Goal: Task Accomplishment & Management: Use online tool/utility

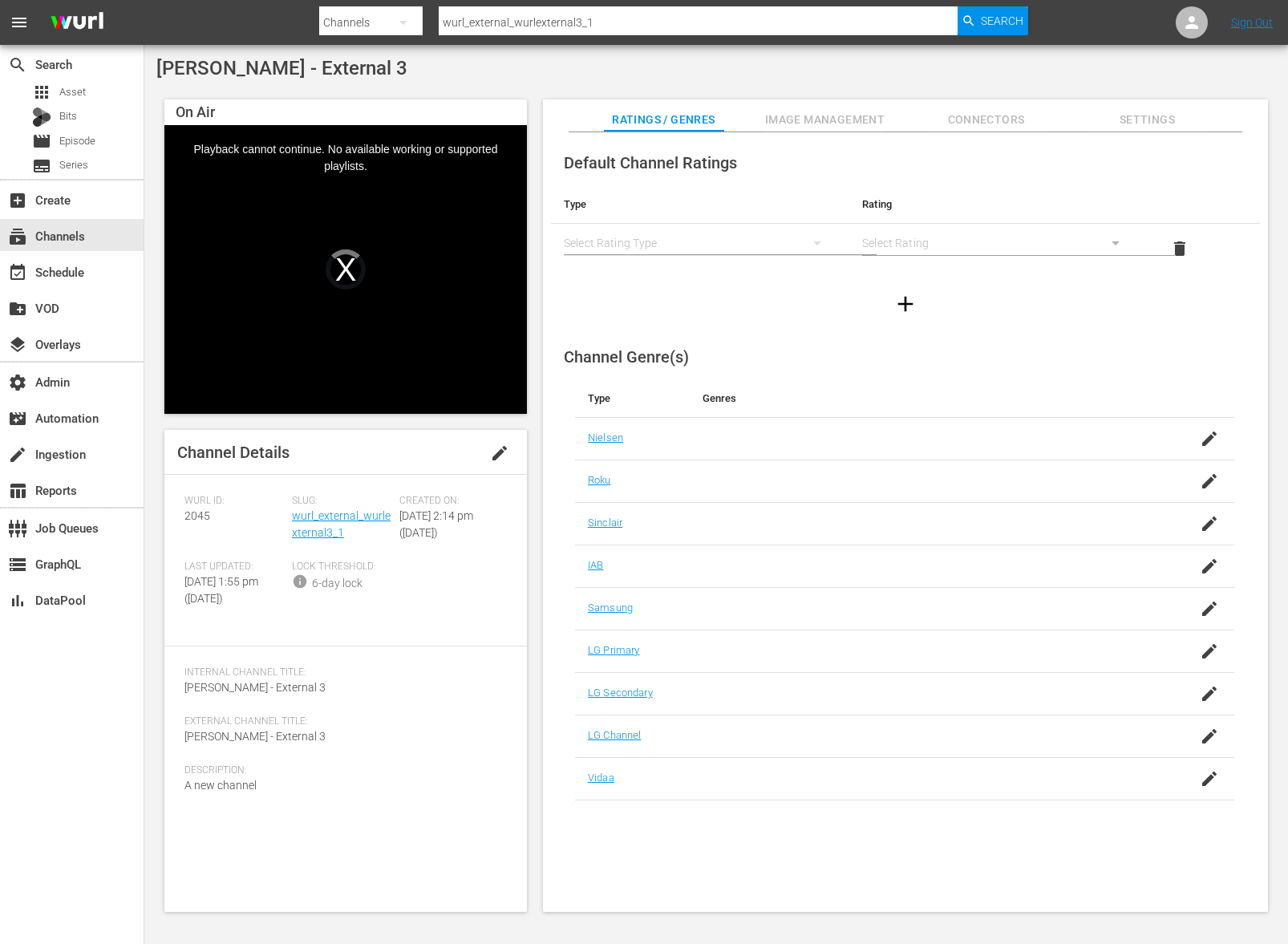
click at [641, 35] on div at bounding box center [674, 38] width 708 height 6
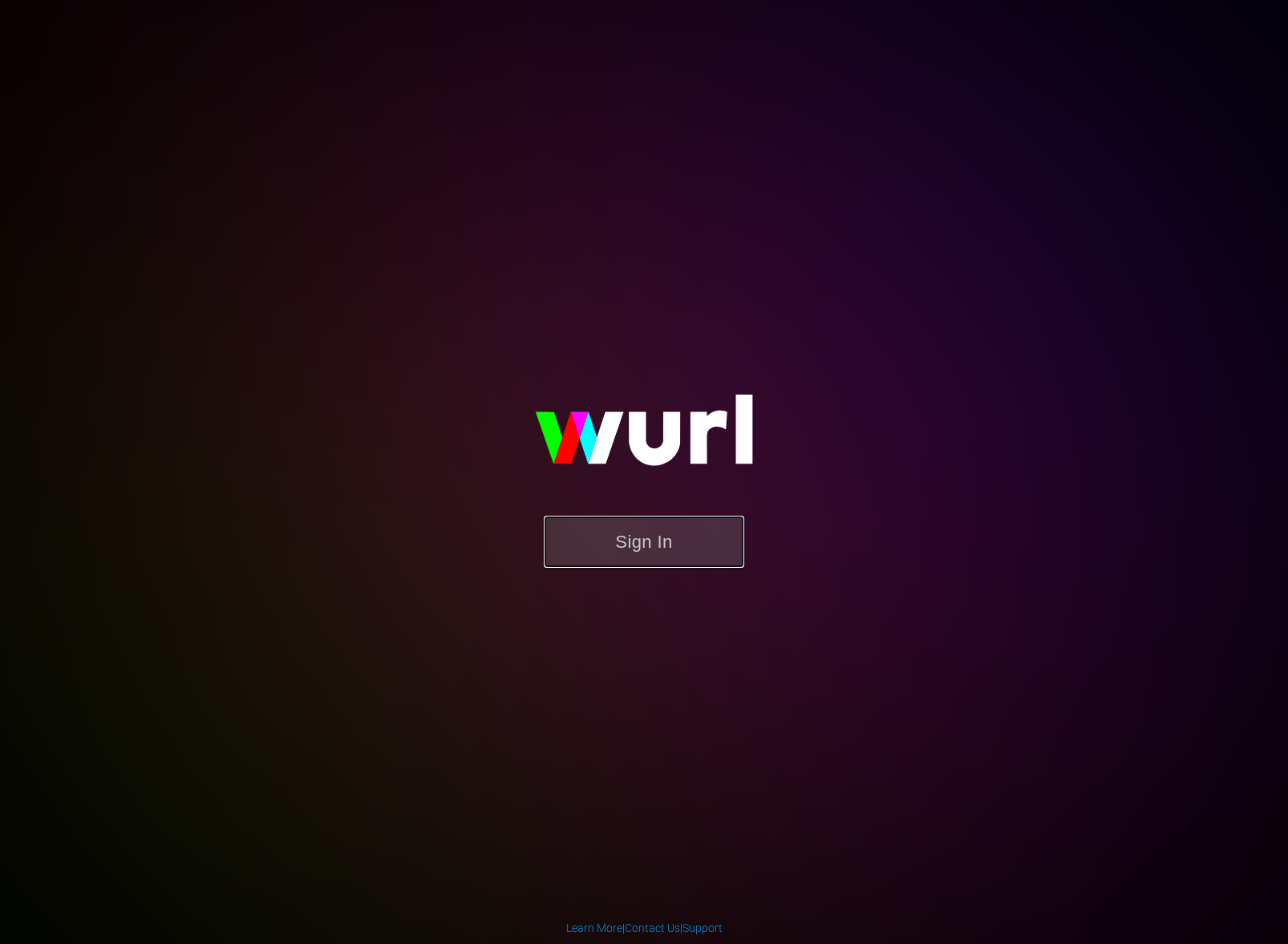
click at [654, 555] on button "Sign In" at bounding box center [644, 541] width 200 height 52
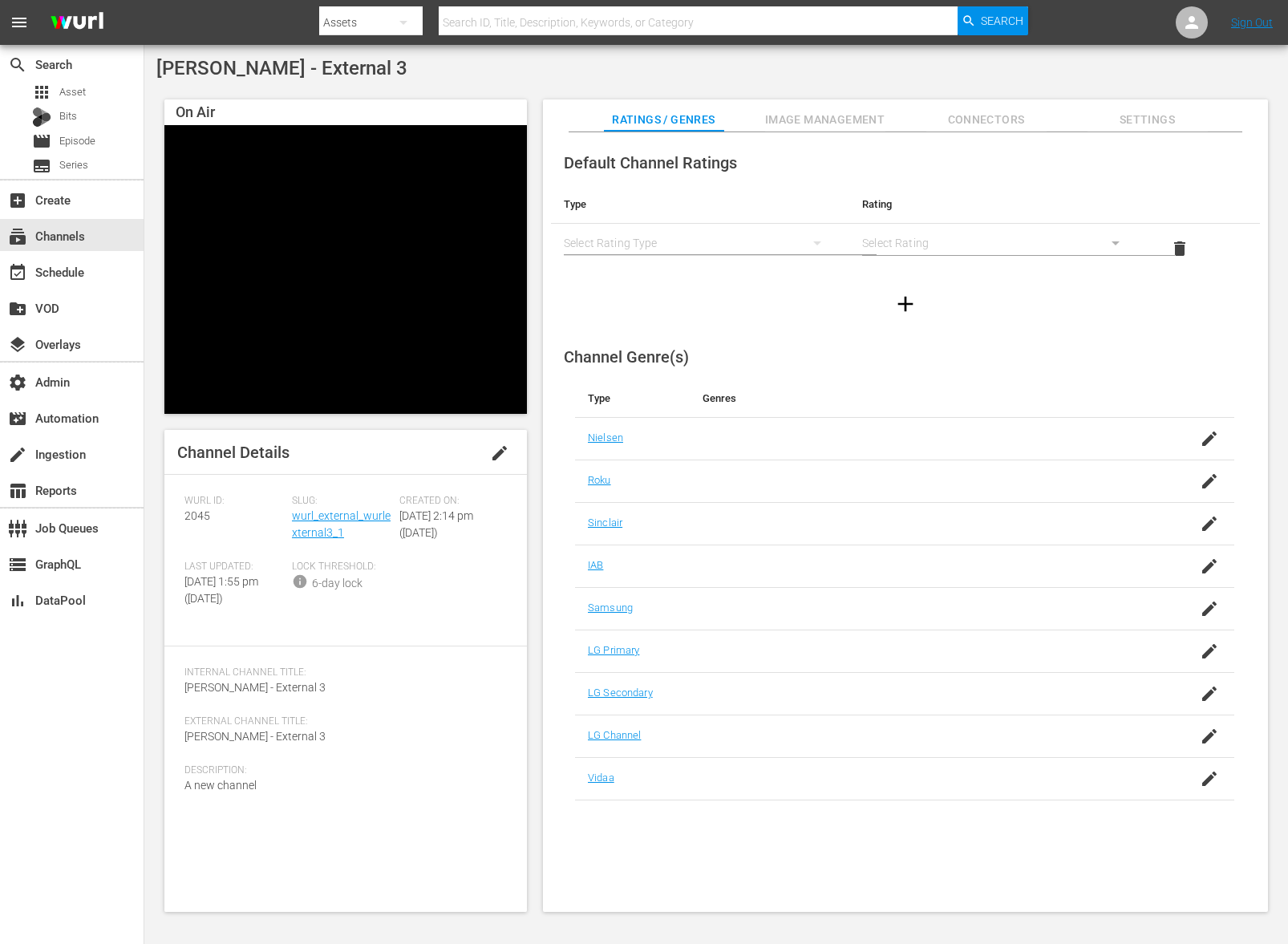
click at [574, 32] on input "text" at bounding box center [697, 23] width 518 height 39
type input "bob"
click at [374, 18] on div "Assets" at bounding box center [371, 22] width 103 height 45
click at [378, 59] on div "Channels" at bounding box center [370, 67] width 64 height 26
click at [490, 25] on div "Channels Series Episodes Bits Assets" at bounding box center [644, 472] width 1288 height 944
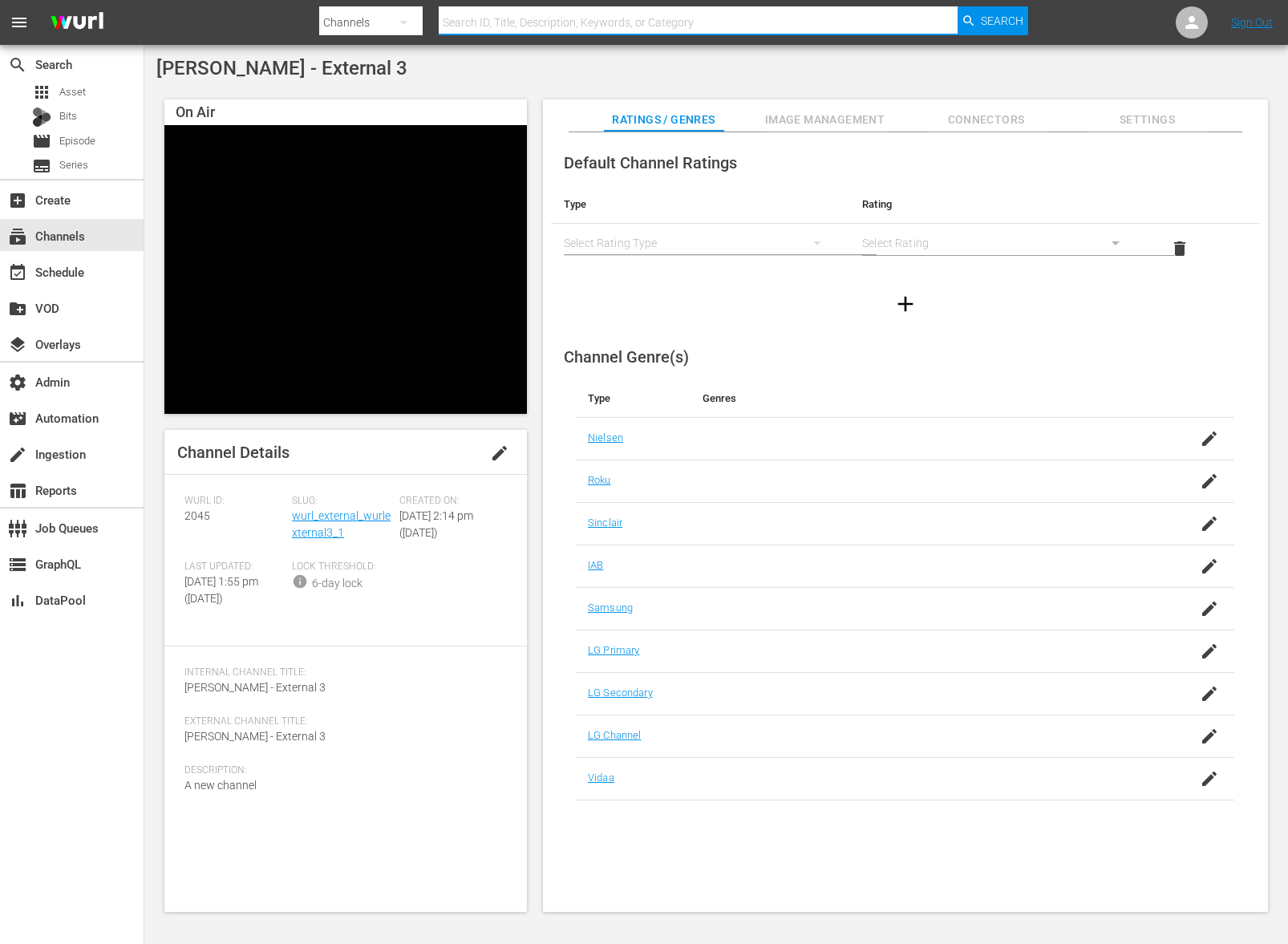
click at [492, 24] on input "text" at bounding box center [697, 23] width 518 height 39
type input "bob"
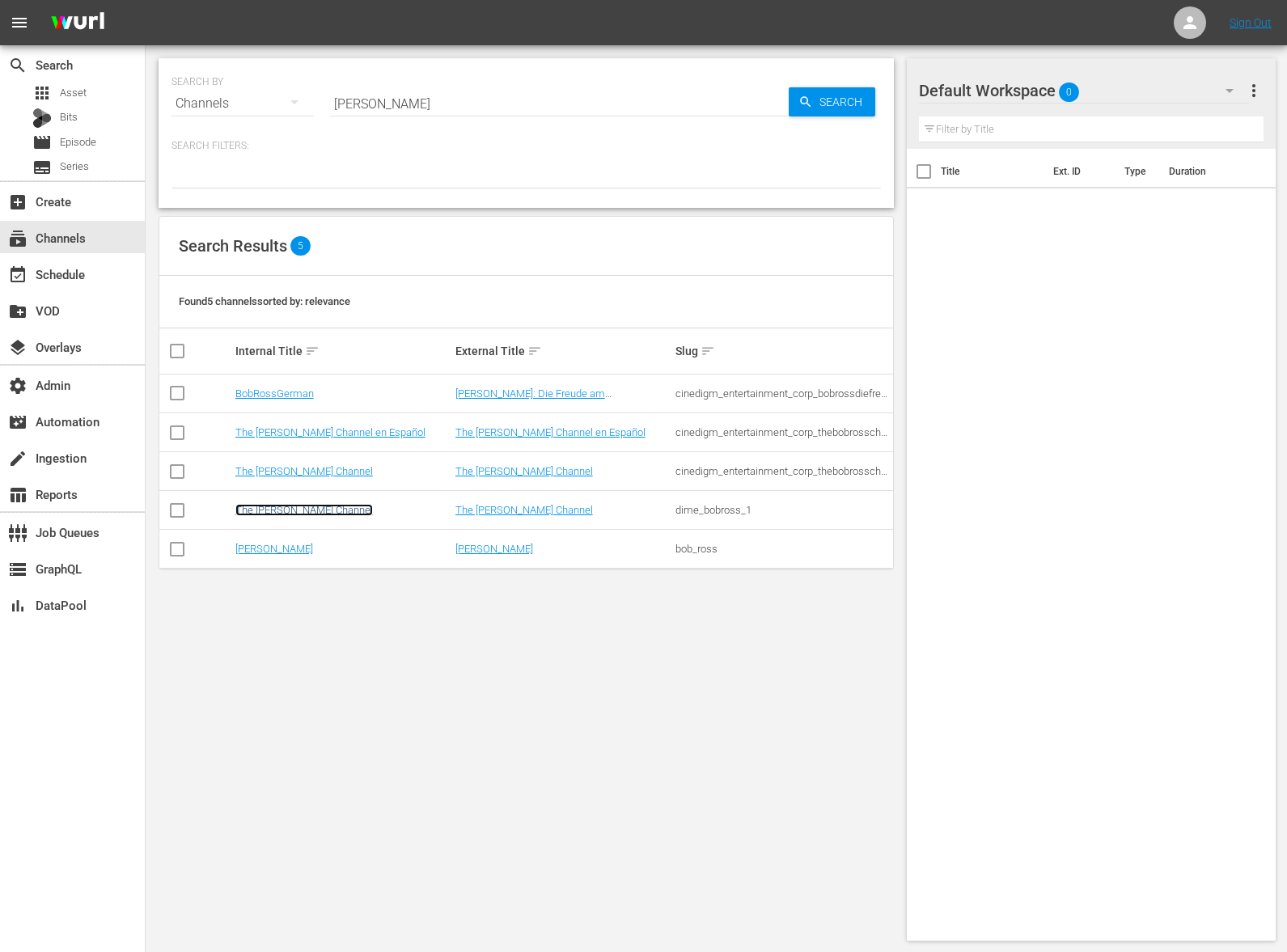
click at [335, 513] on link "The Bob Ross Channel" at bounding box center [304, 510] width 137 height 12
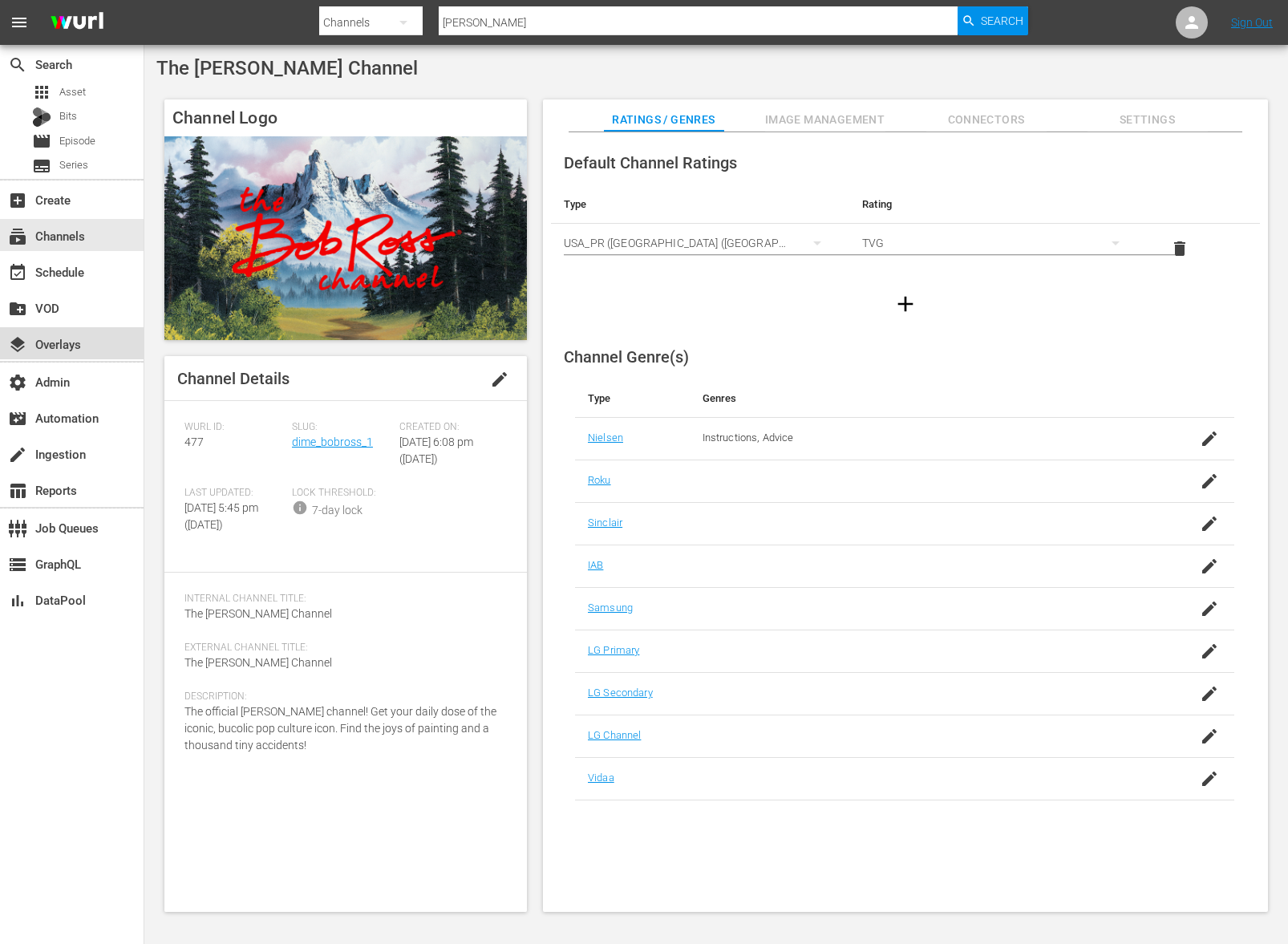
click at [85, 338] on div "layers Overlays" at bounding box center [45, 342] width 90 height 14
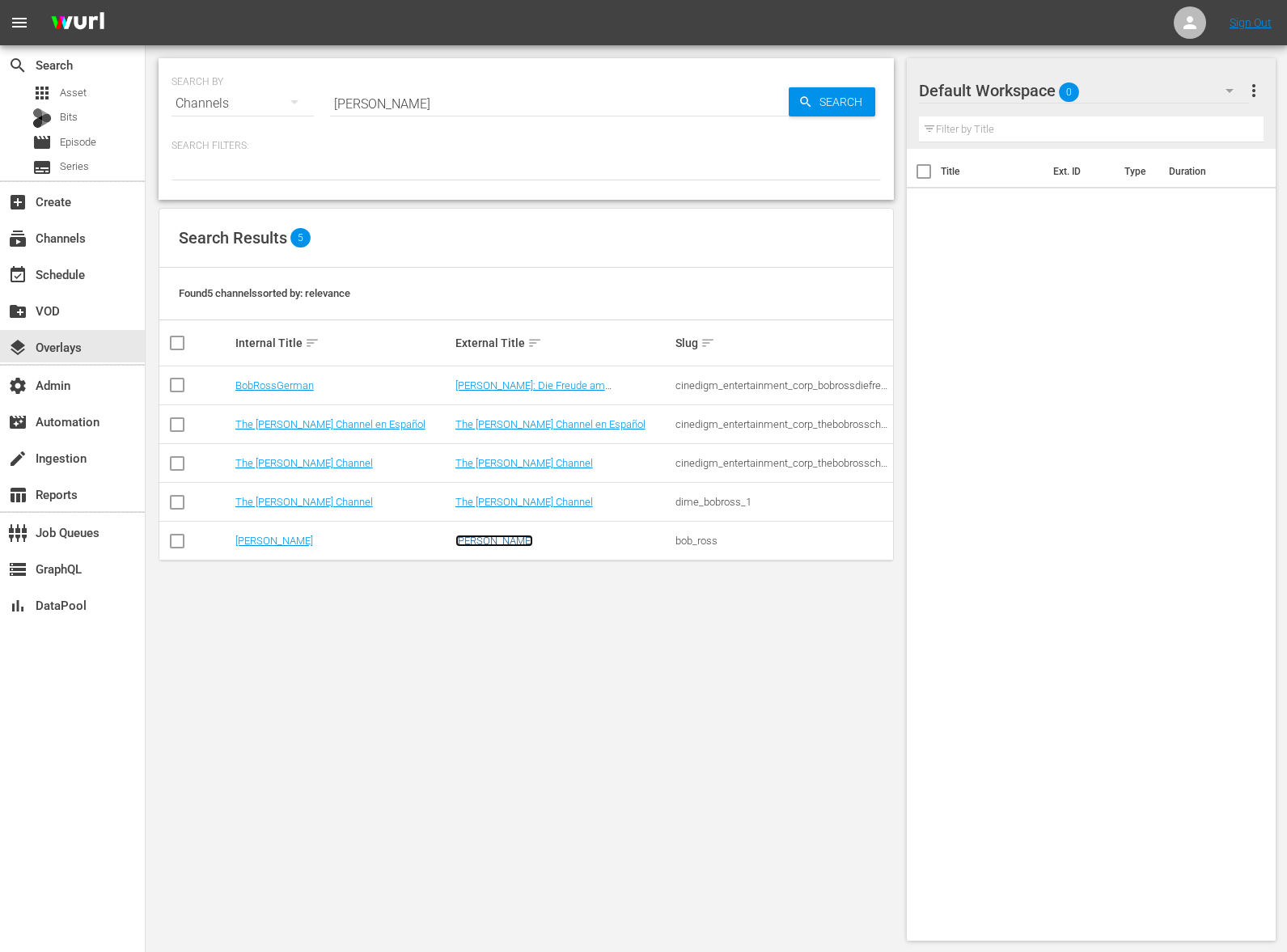
click at [493, 542] on link "Bob Ross" at bounding box center [493, 541] width 77 height 12
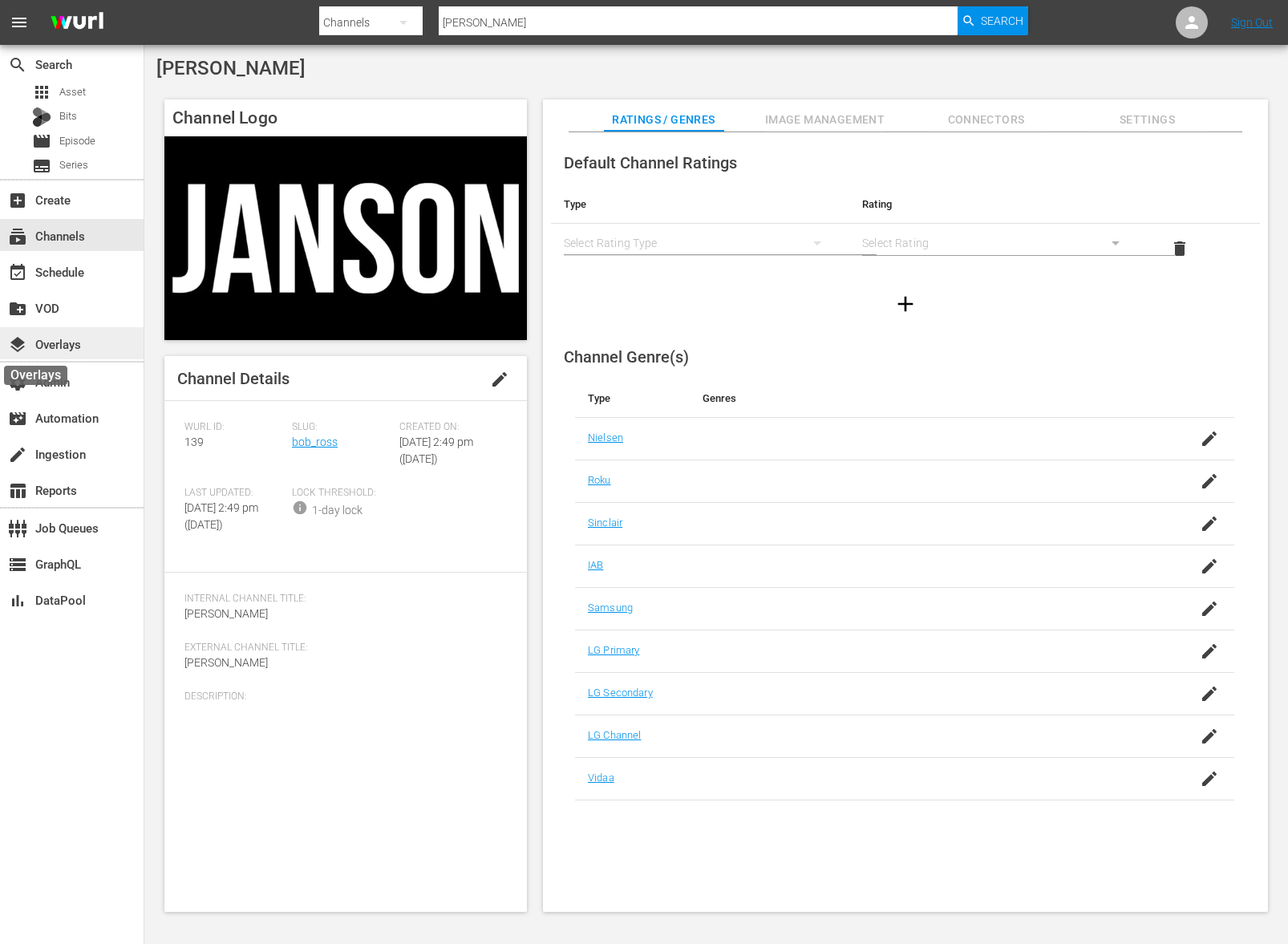
click at [17, 346] on span "layers" at bounding box center [18, 345] width 19 height 19
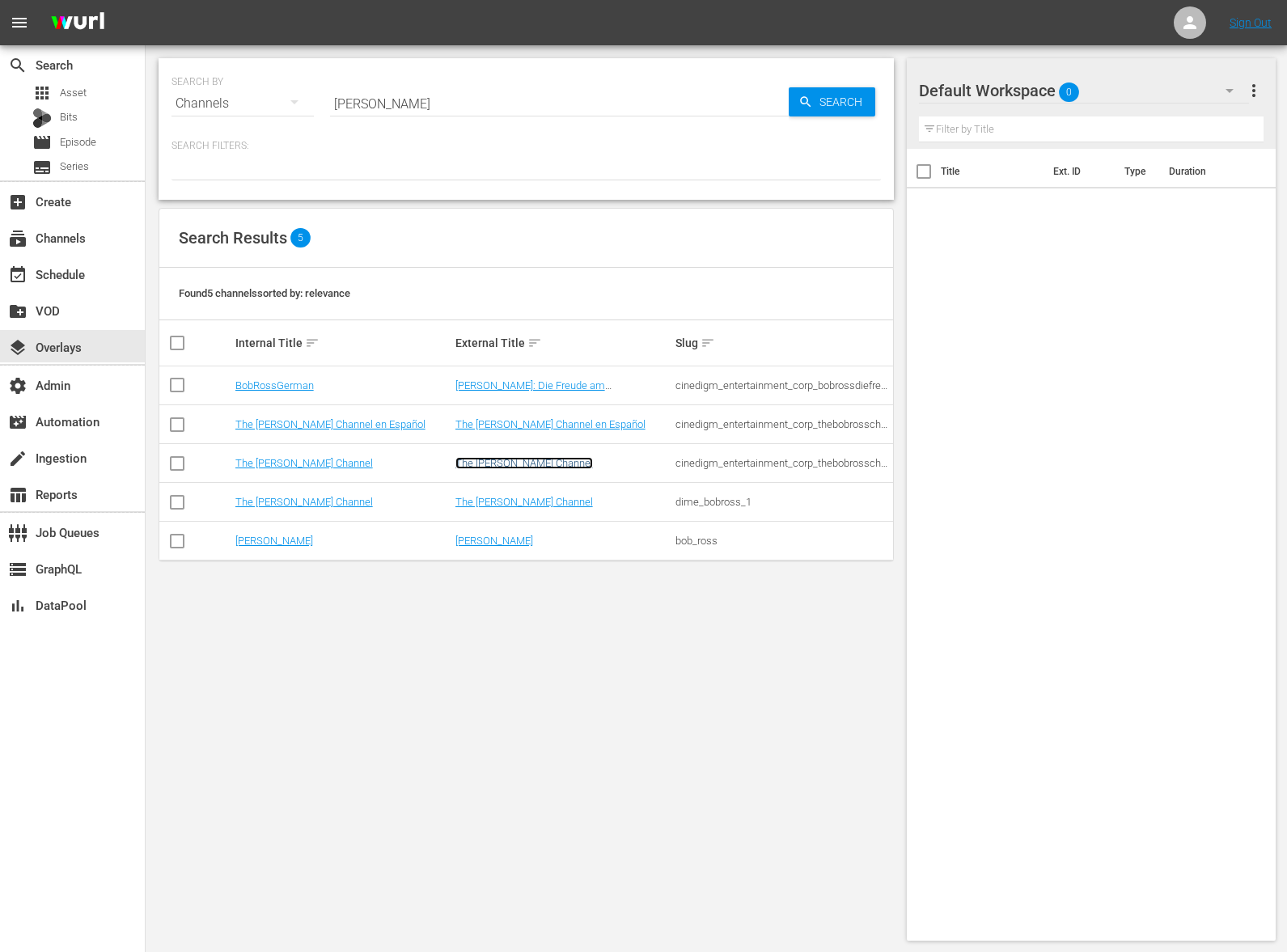
click at [470, 461] on link "The Bob Ross Channel" at bounding box center [524, 463] width 137 height 12
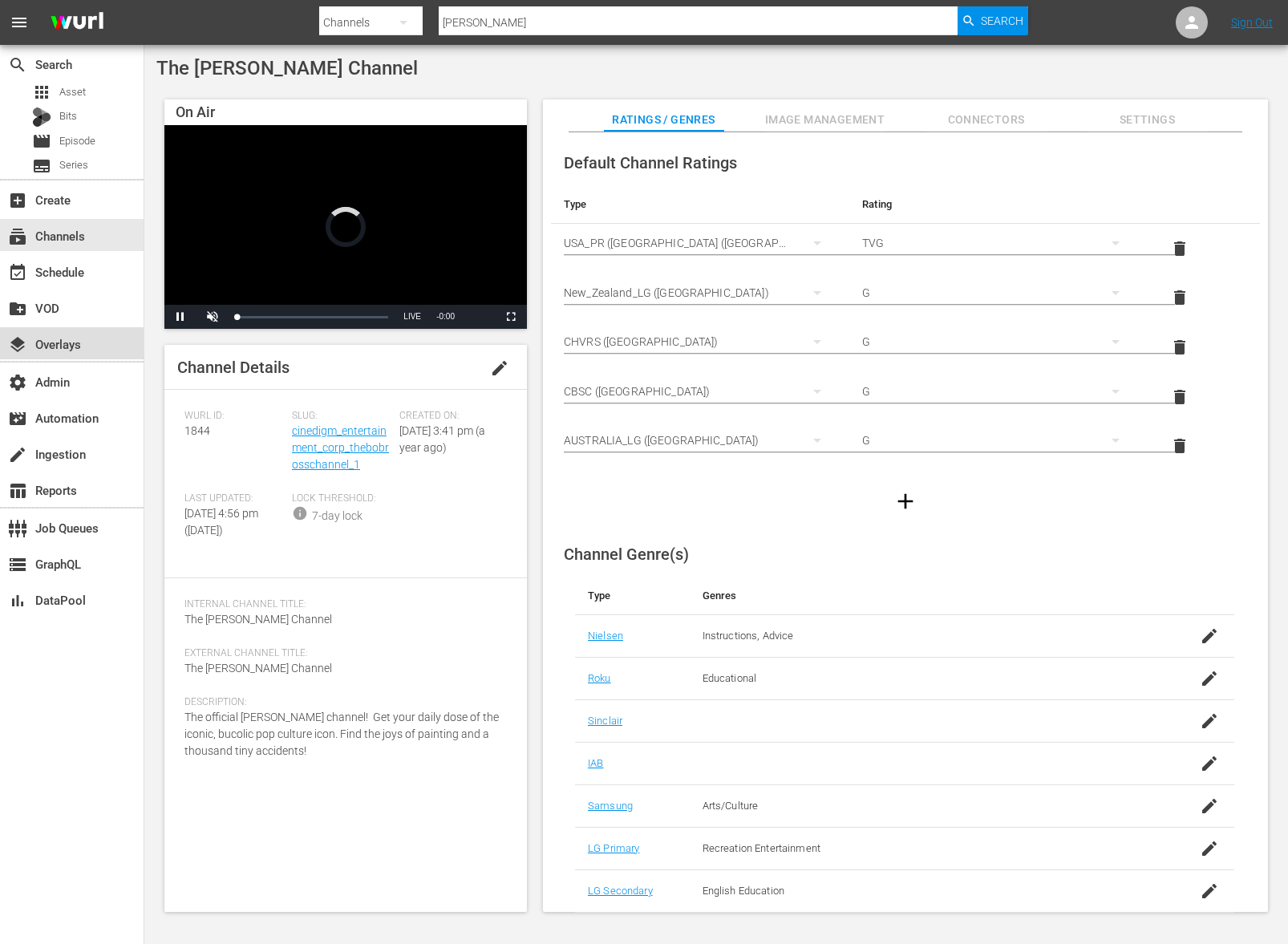
click at [41, 349] on div "layers Overlays" at bounding box center [45, 342] width 90 height 14
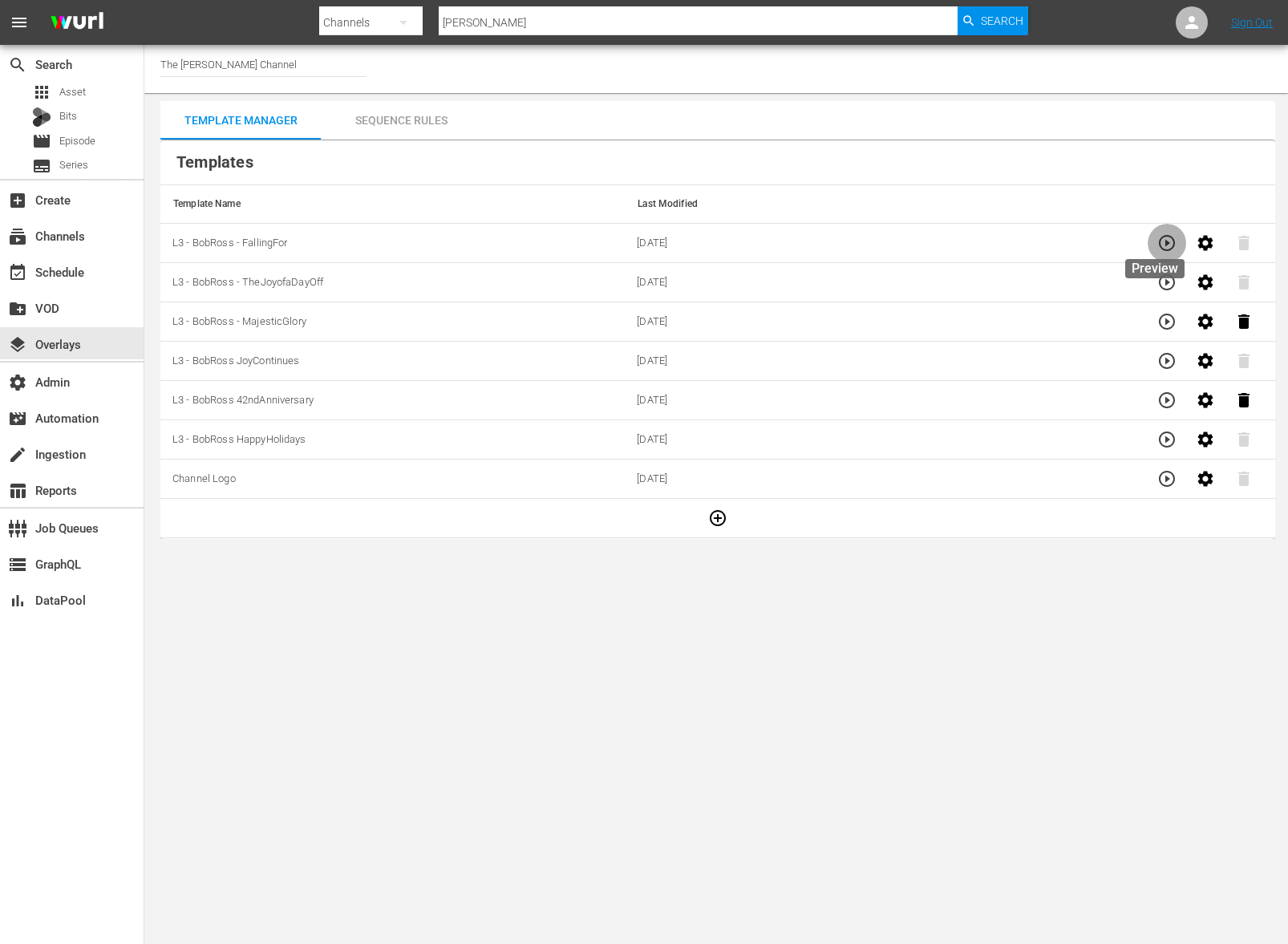
click at [1167, 237] on button "button" at bounding box center [1167, 243] width 39 height 39
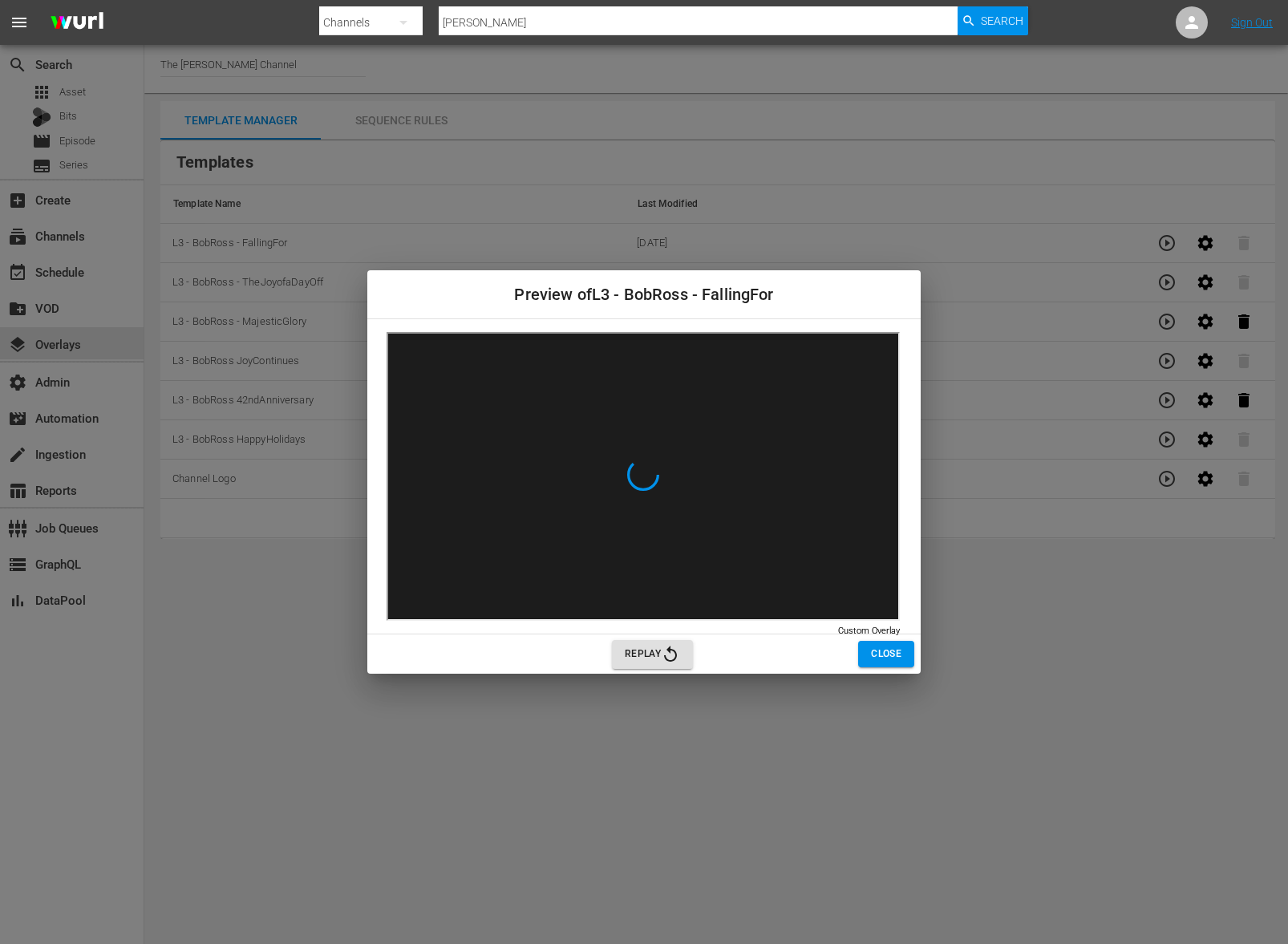
click at [627, 649] on span "Replay" at bounding box center [652, 654] width 56 height 19
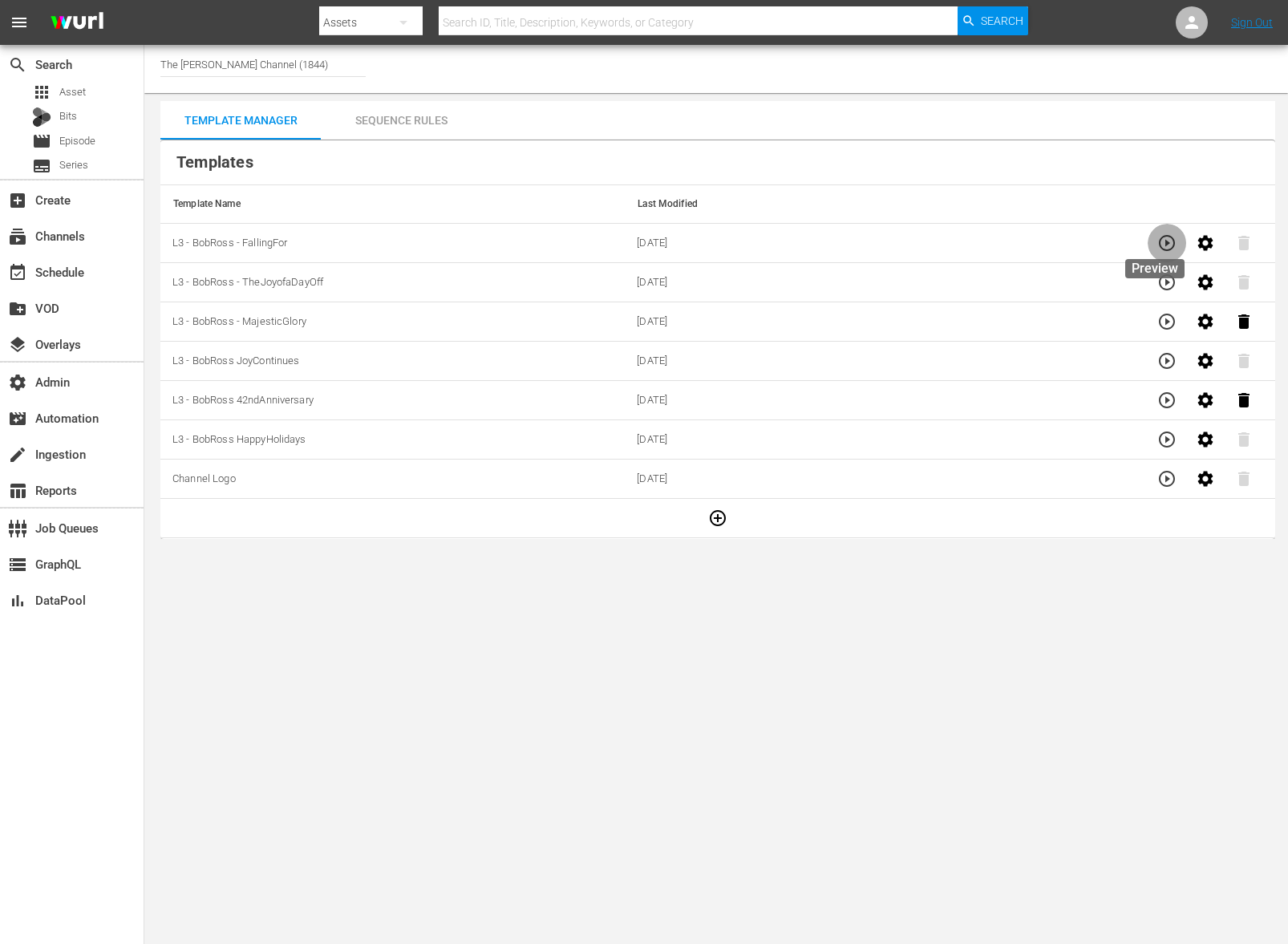
click at [1159, 244] on icon "button" at bounding box center [1167, 243] width 16 height 16
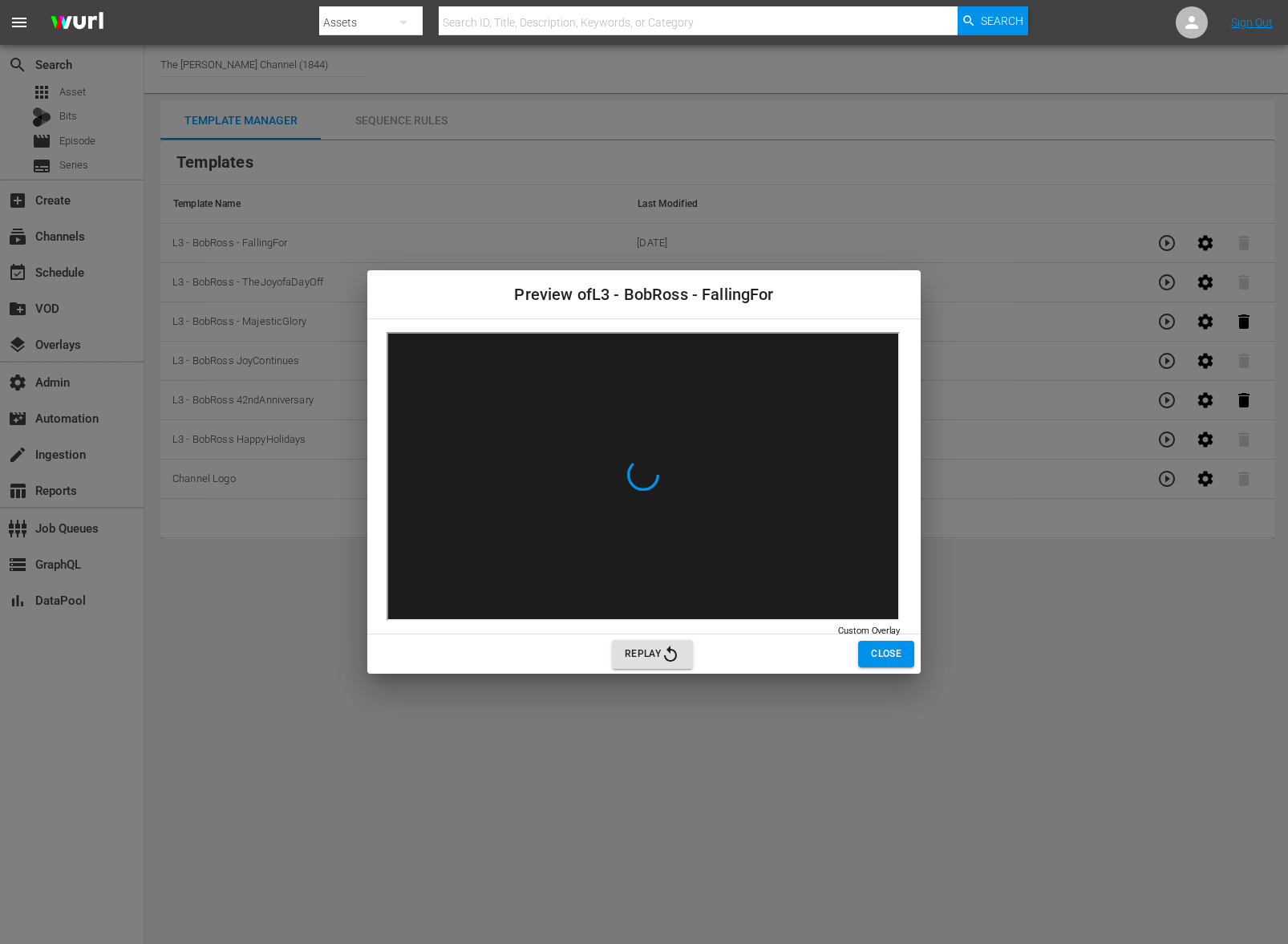
click at [872, 653] on span "Close" at bounding box center [886, 653] width 31 height 17
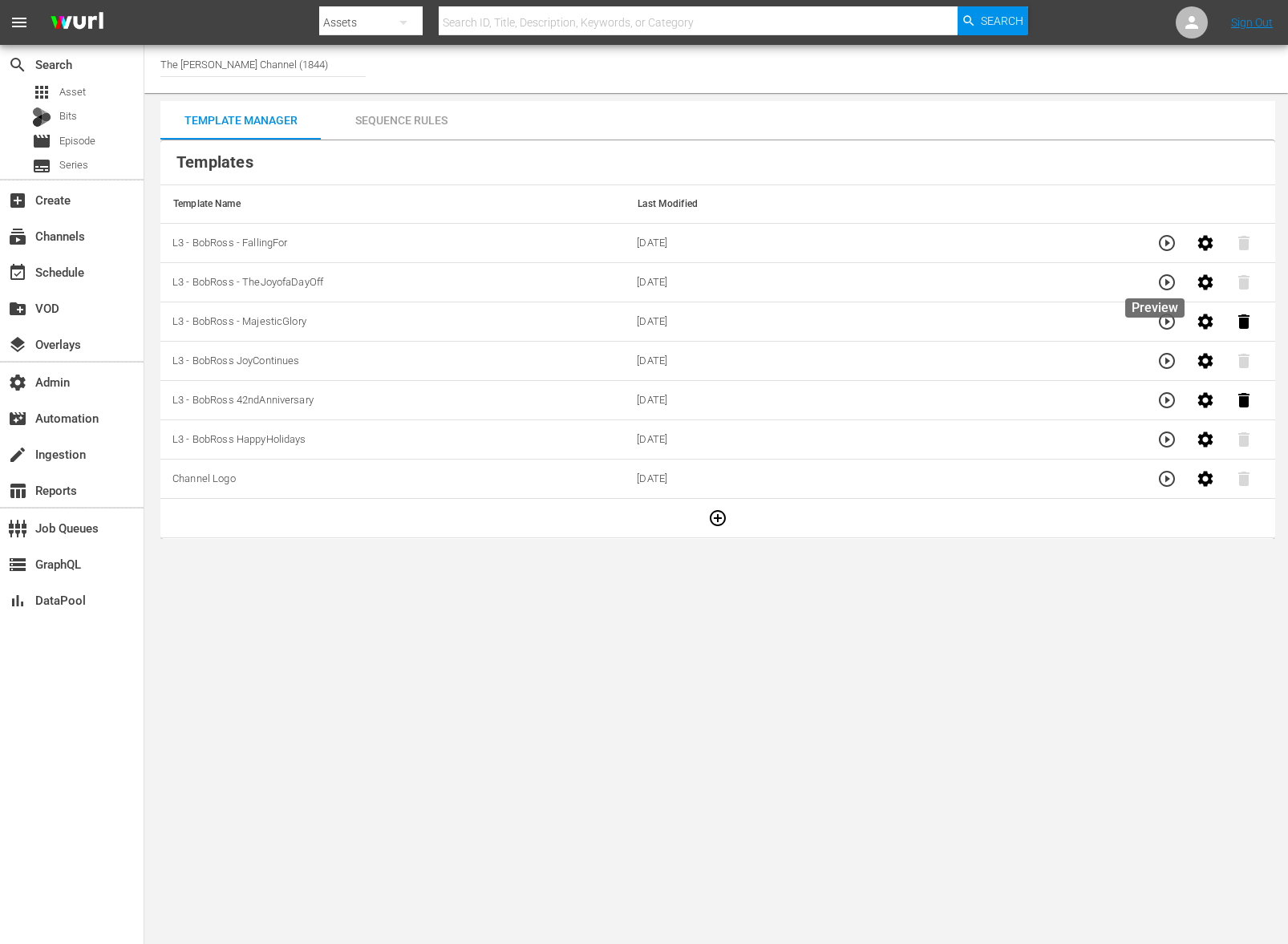
click at [1161, 278] on icon "button" at bounding box center [1167, 283] width 16 height 16
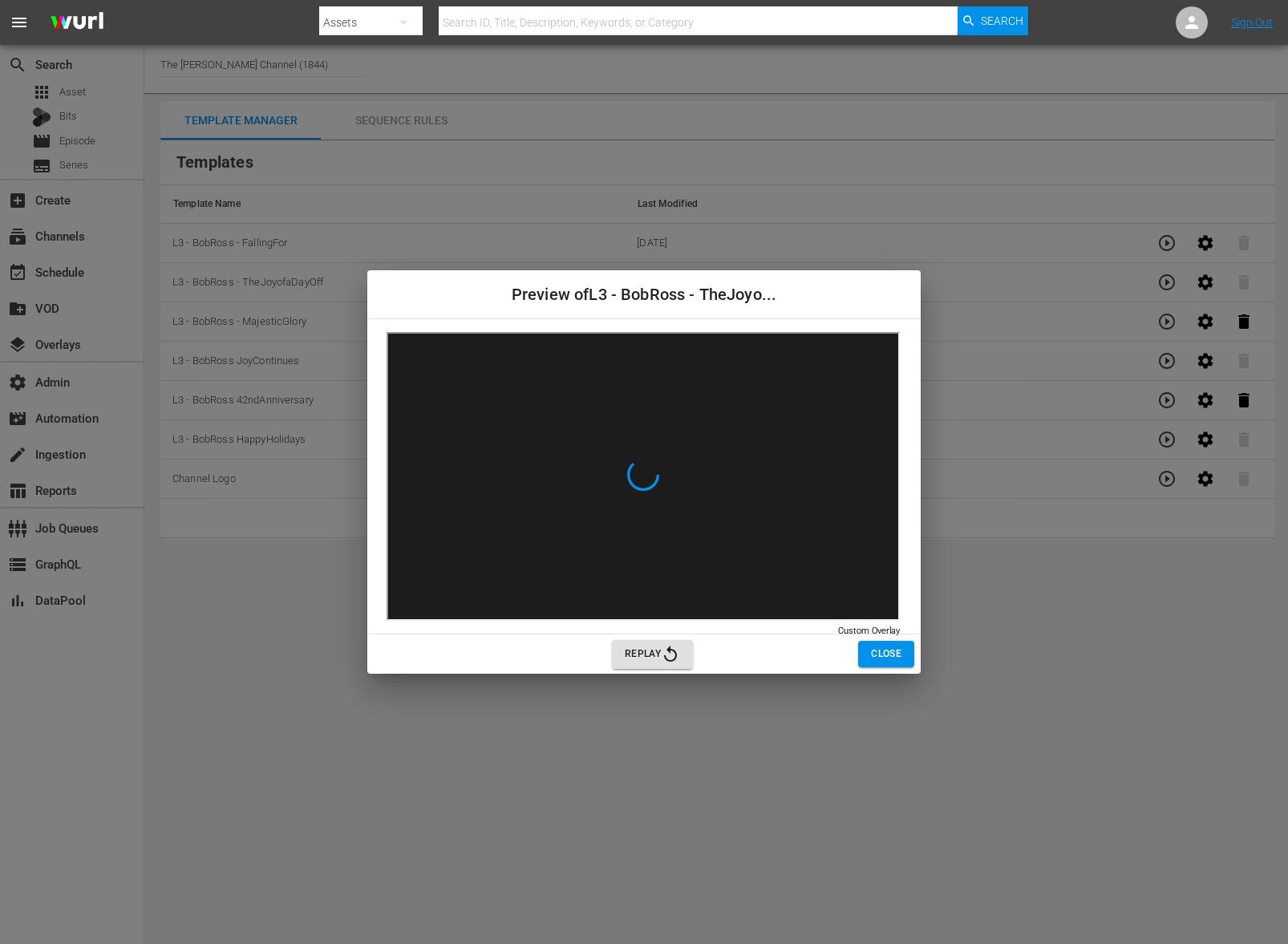
click at [867, 657] on button "Close" at bounding box center [886, 654] width 56 height 26
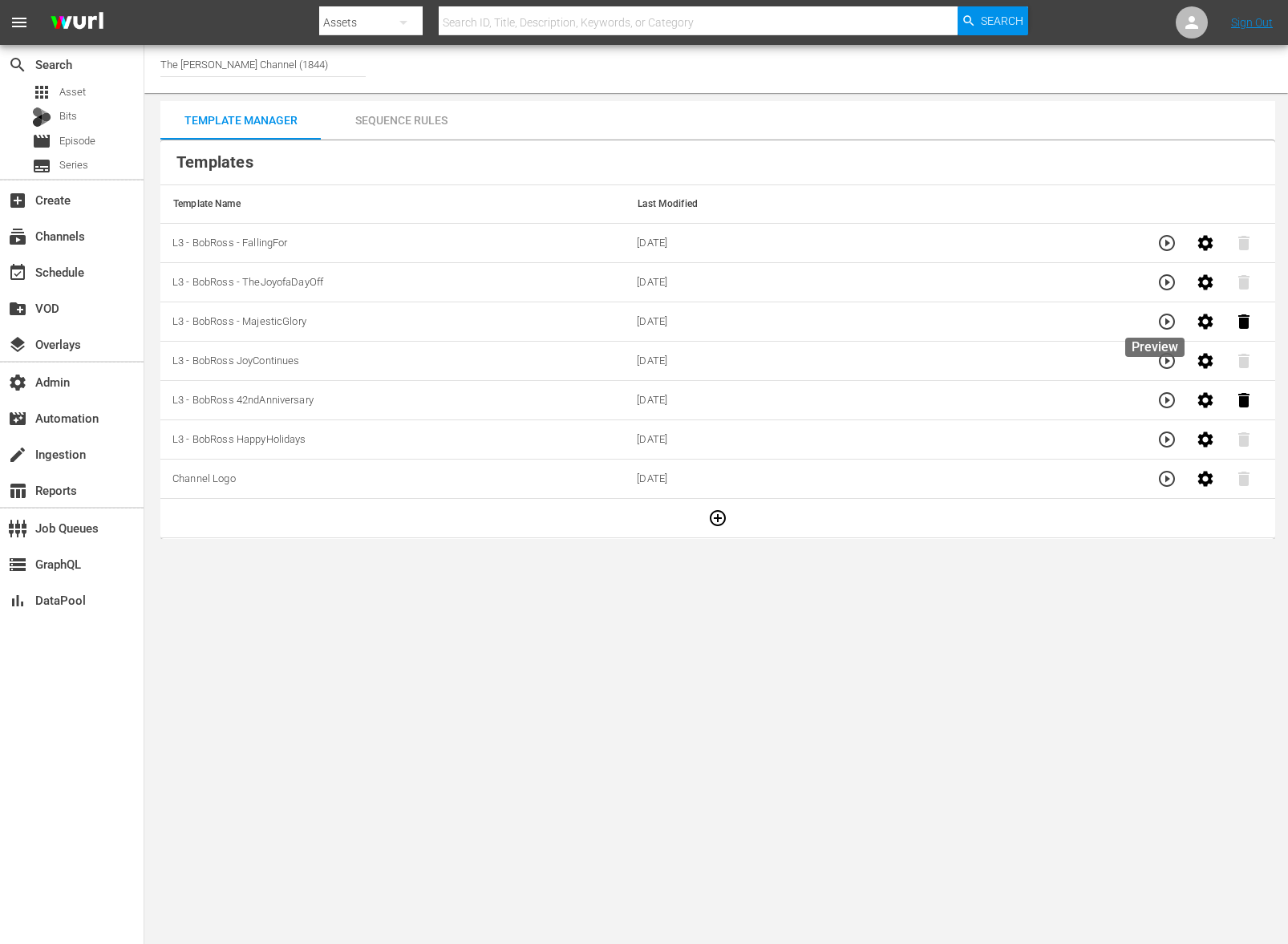
click at [1166, 328] on button "button" at bounding box center [1167, 321] width 39 height 39
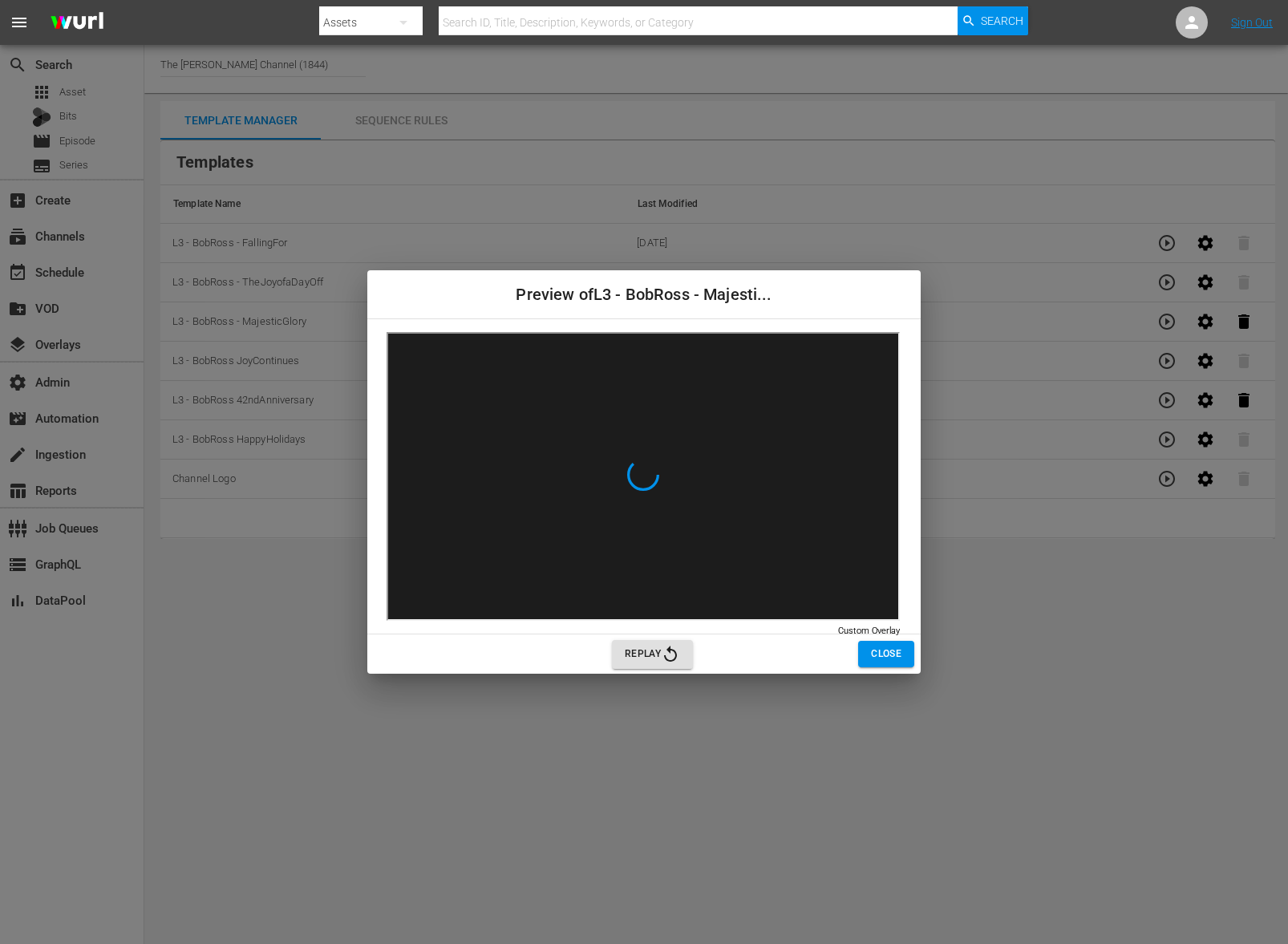
click at [888, 661] on span "Close" at bounding box center [886, 653] width 31 height 17
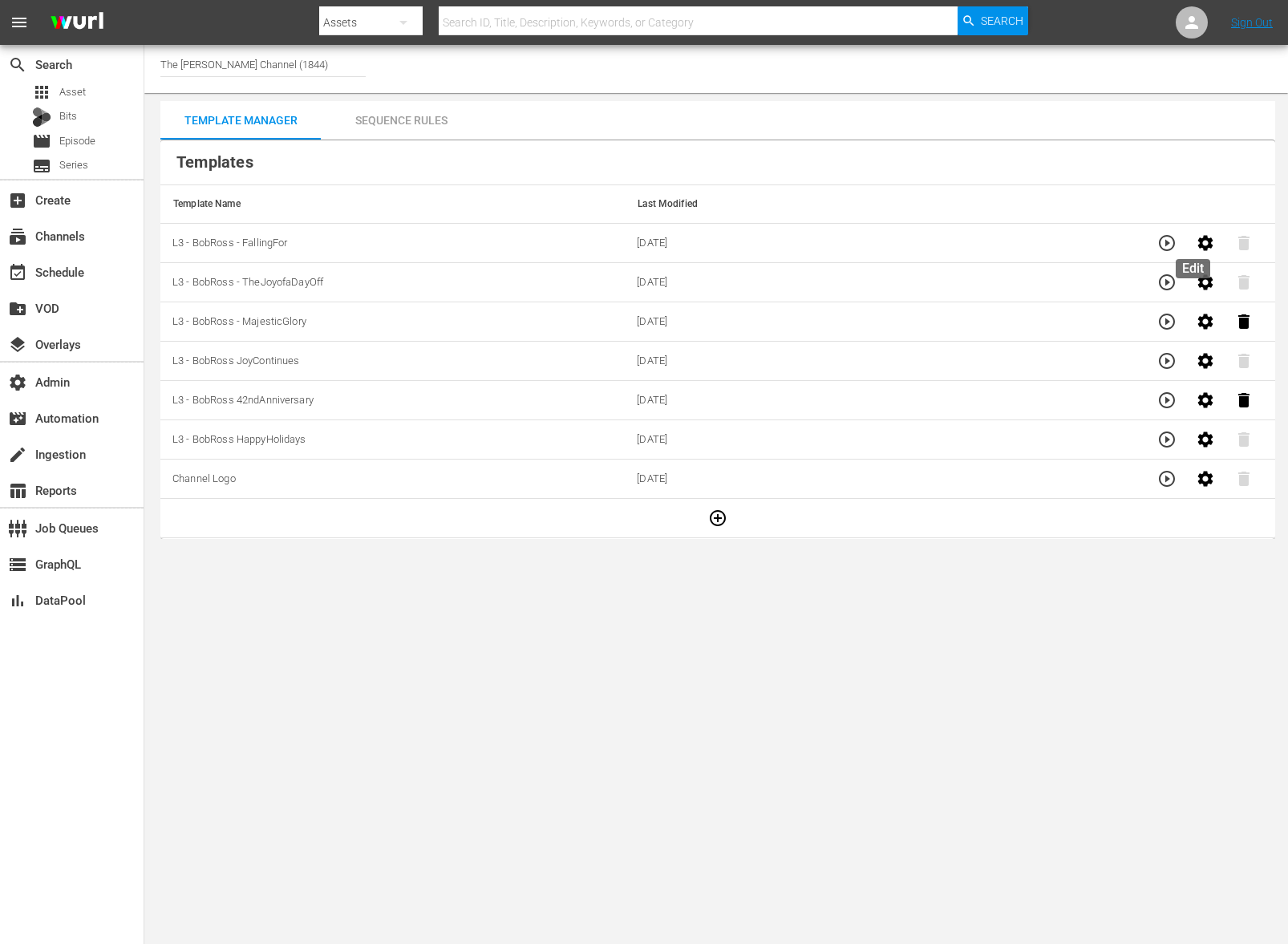
click at [1203, 246] on button "button" at bounding box center [1206, 243] width 39 height 39
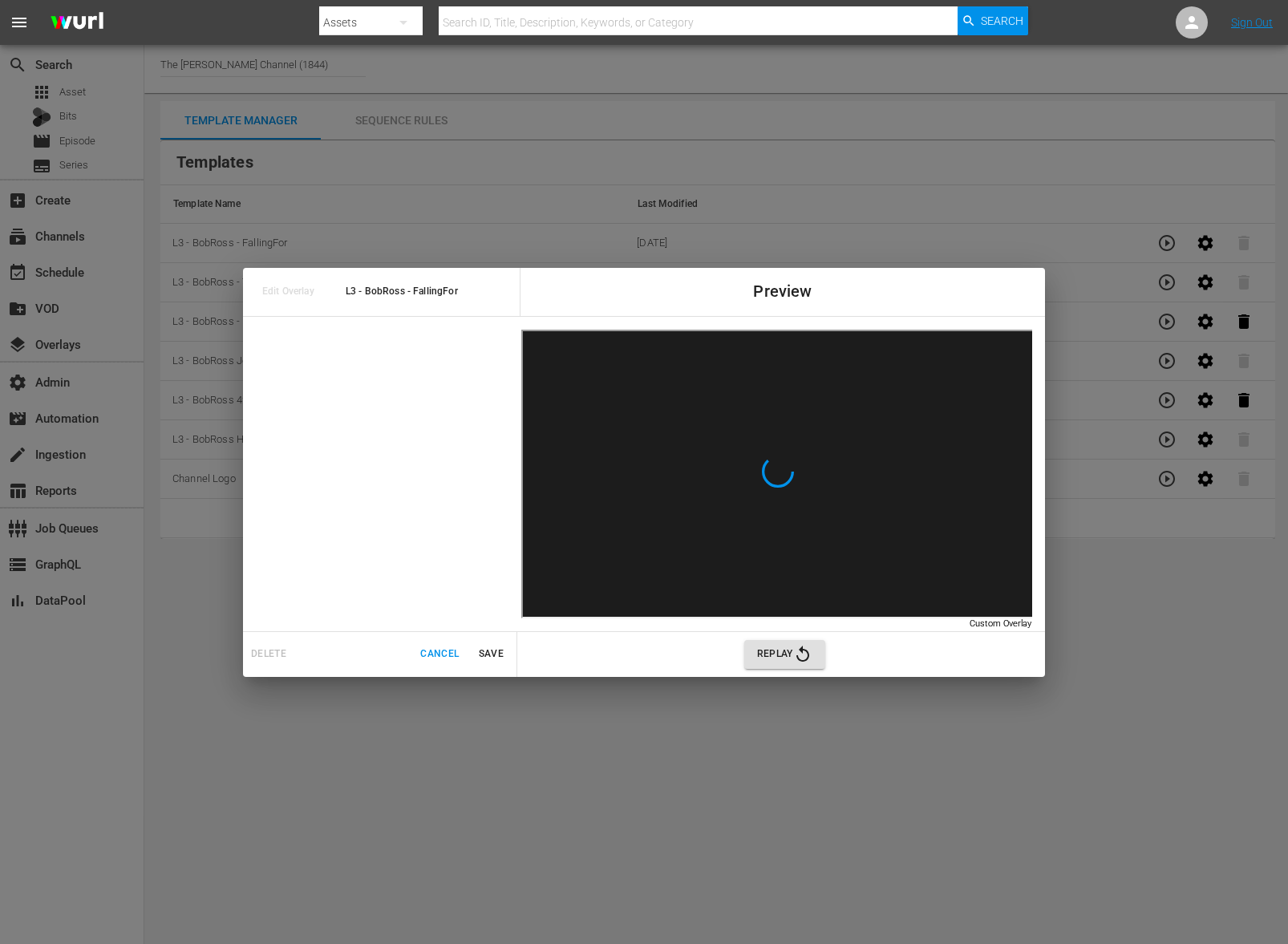
click at [437, 661] on span "Cancel" at bounding box center [440, 653] width 39 height 17
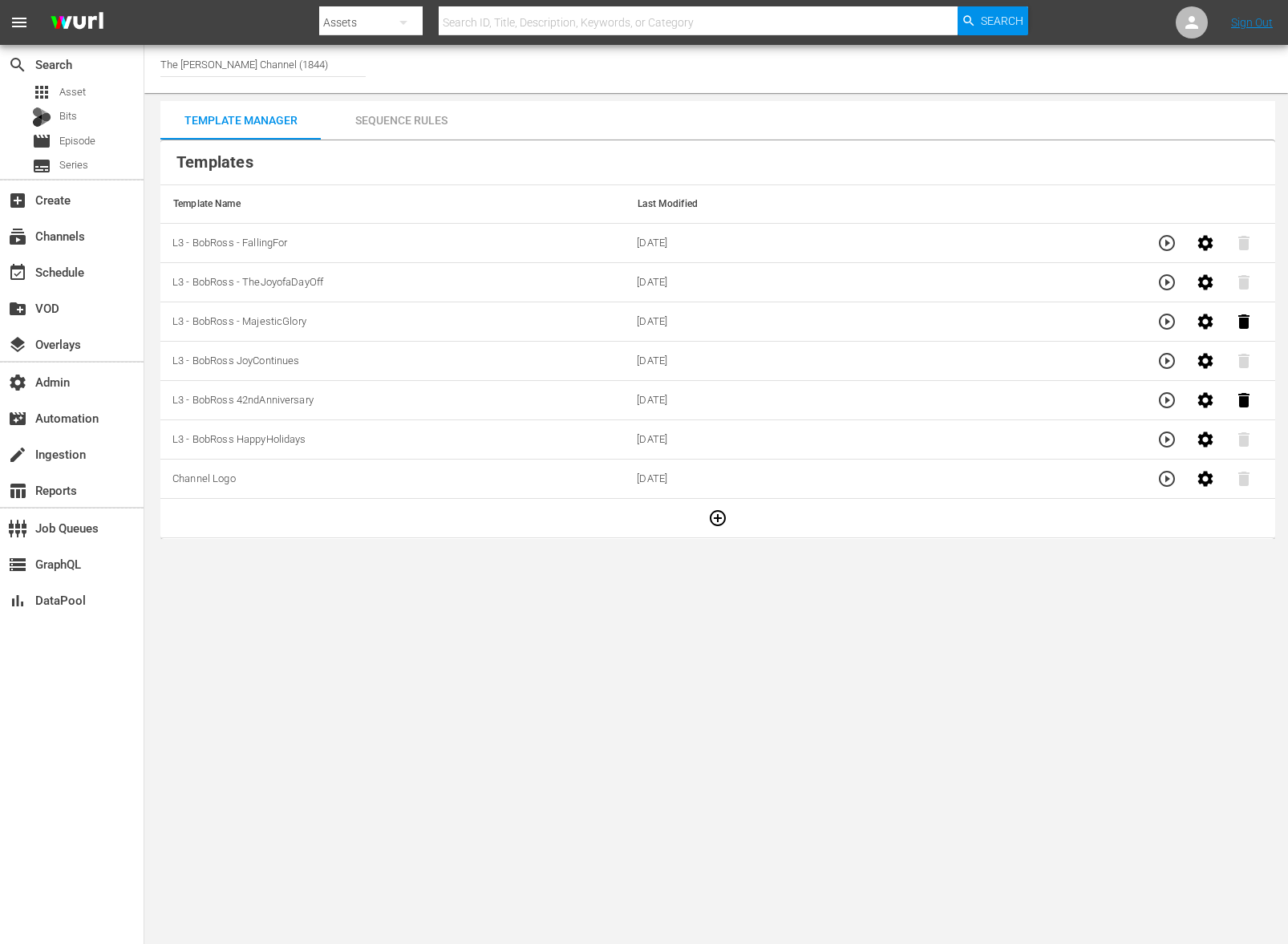
click at [447, 118] on div "Sequence Rules" at bounding box center [401, 120] width 161 height 39
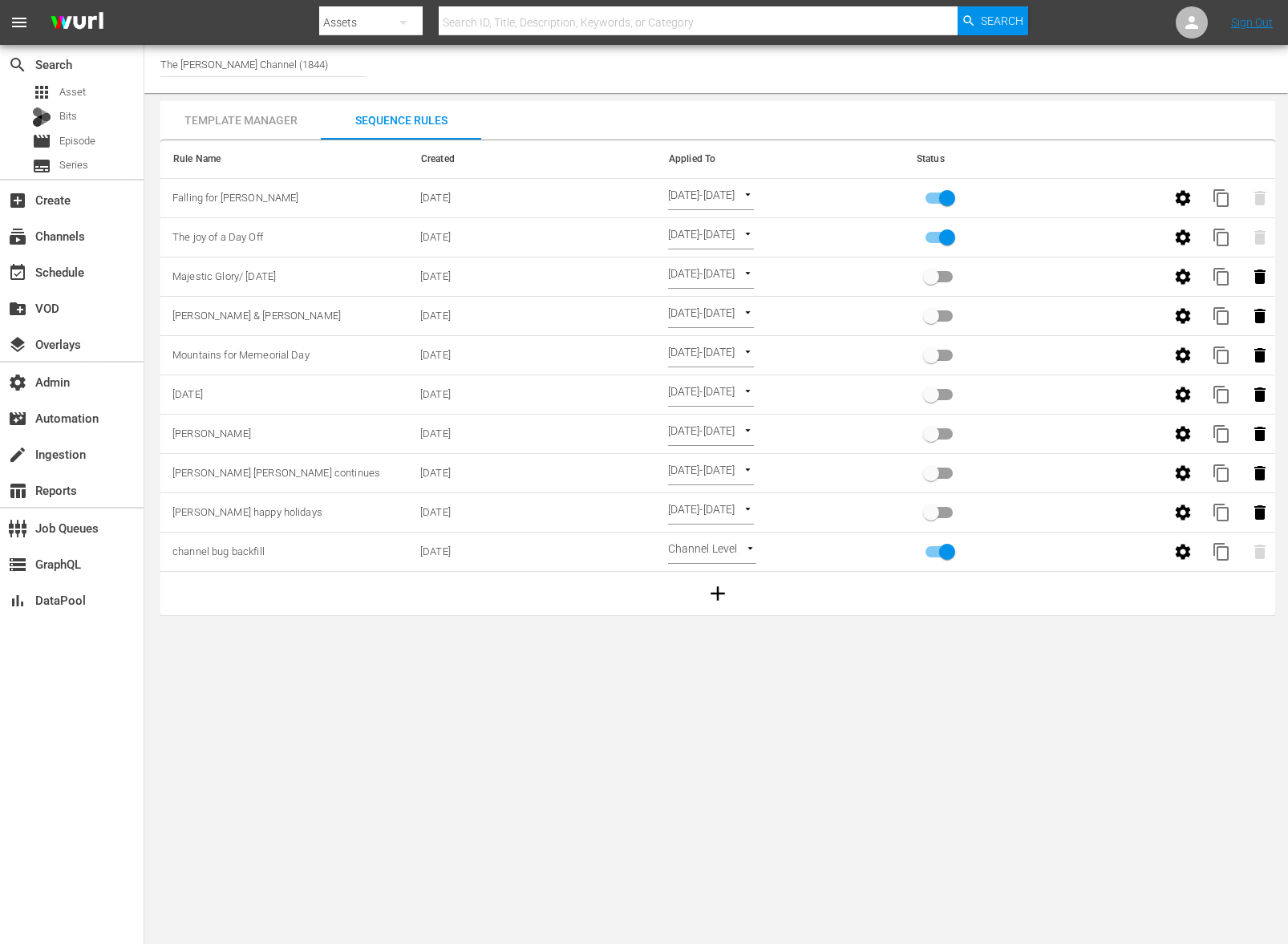
click at [1173, 207] on icon "button" at bounding box center [1183, 198] width 19 height 19
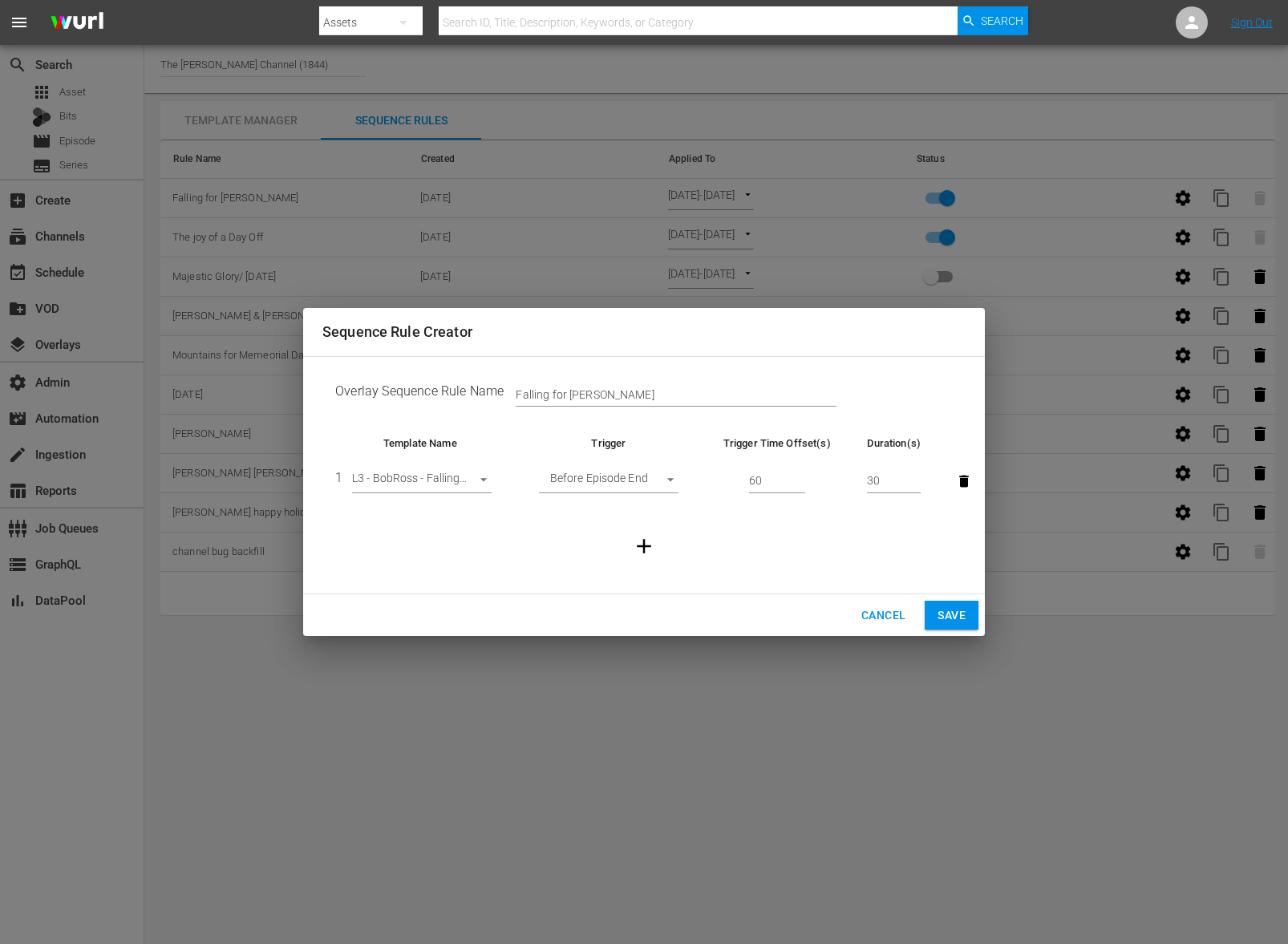
click at [864, 619] on span "Cancel" at bounding box center [884, 615] width 44 height 20
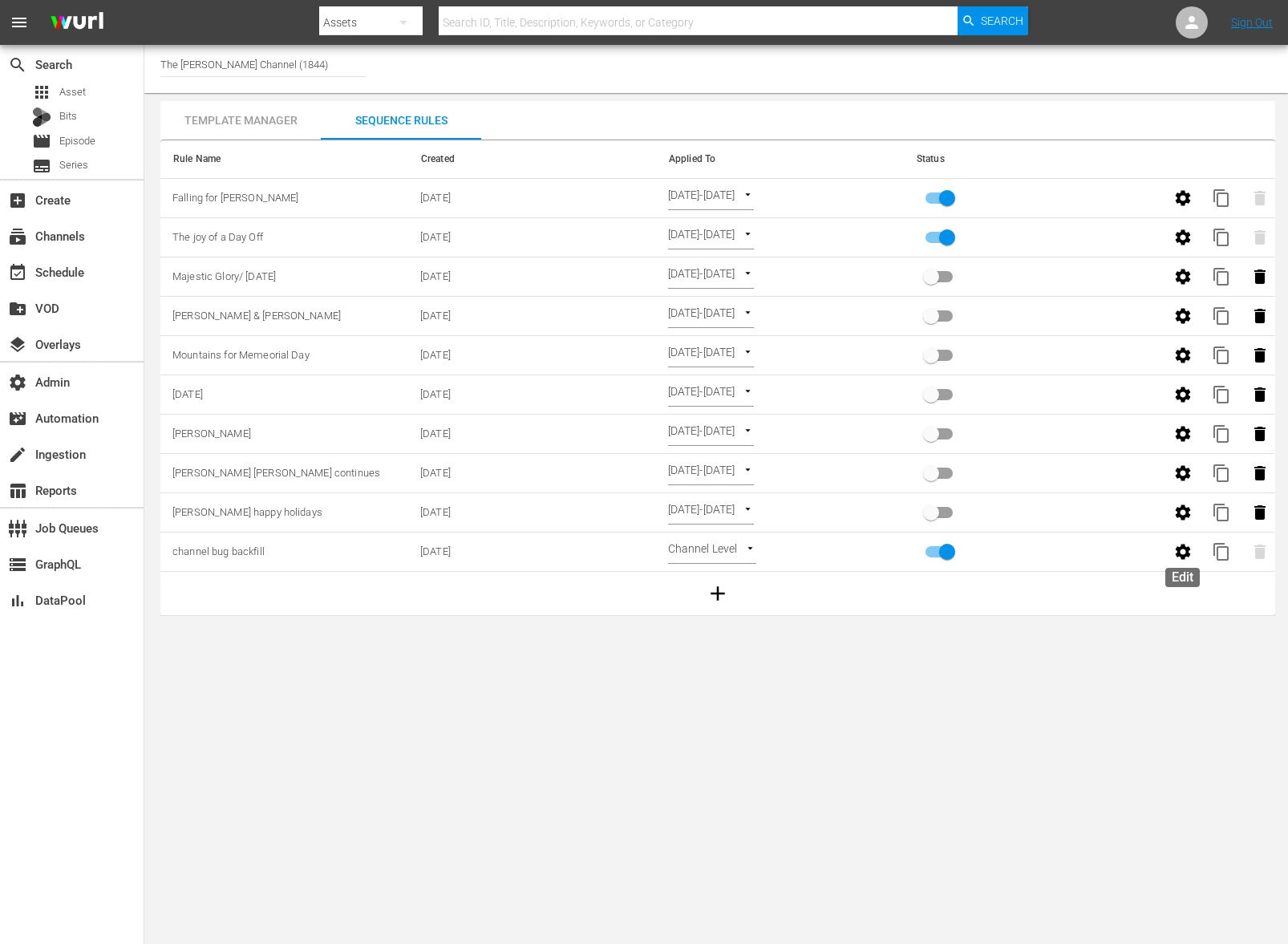
click at [1180, 556] on icon "button" at bounding box center [1182, 551] width 15 height 15
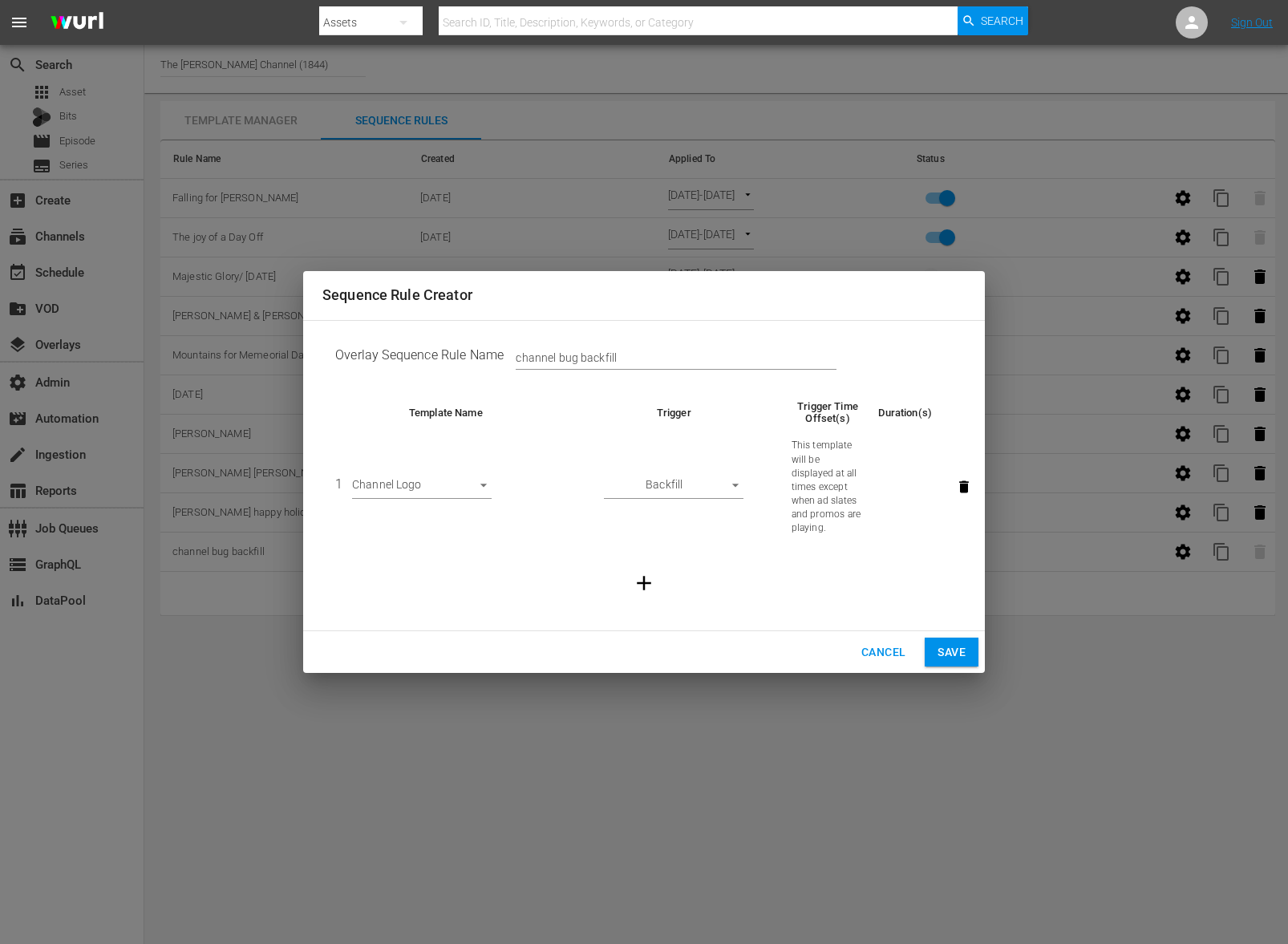
click at [876, 653] on span "Cancel" at bounding box center [884, 653] width 44 height 20
